Goal: Information Seeking & Learning: Learn about a topic

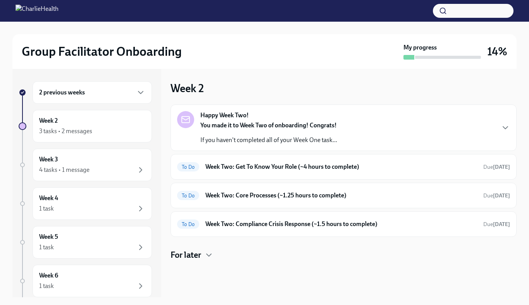
click at [112, 99] on div "2 previous weeks" at bounding box center [92, 92] width 119 height 22
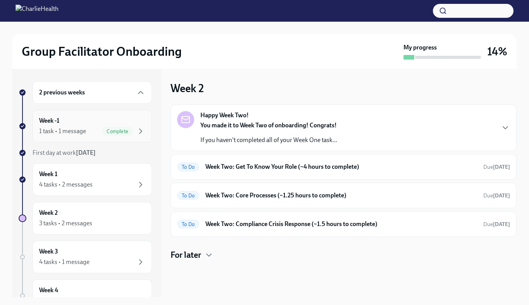
click at [106, 120] on div "Week -1 1 task • 1 message Complete" at bounding box center [92, 126] width 106 height 19
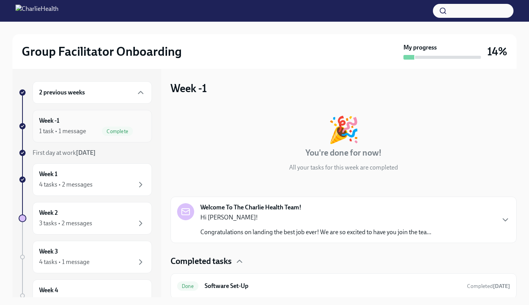
click at [102, 117] on div "Week -1 1 task • 1 message Complete" at bounding box center [92, 126] width 106 height 19
click at [98, 170] on div "Week 1 4 tasks • 2 messages" at bounding box center [92, 179] width 106 height 19
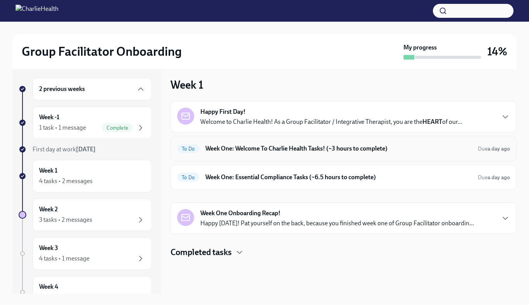
scroll to position [6, 0]
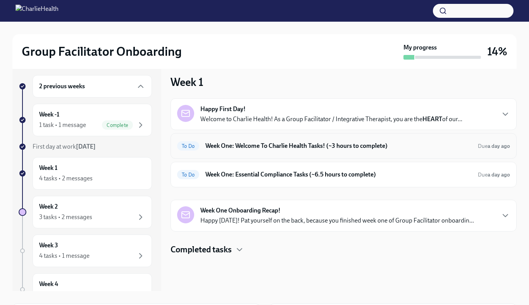
click at [295, 148] on h6 "Week One: Welcome To Charlie Health Tasks! (~3 hours to complete)" at bounding box center [338, 146] width 266 height 9
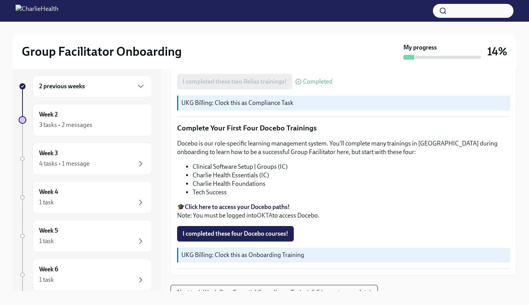
scroll to position [1061, 0]
